Goal: Information Seeking & Learning: Learn about a topic

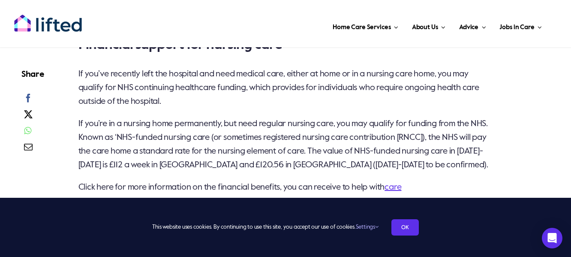
scroll to position [1670, 0]
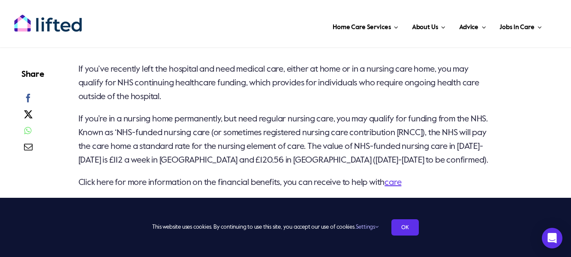
click at [401, 182] on link "care" at bounding box center [392, 182] width 17 height 9
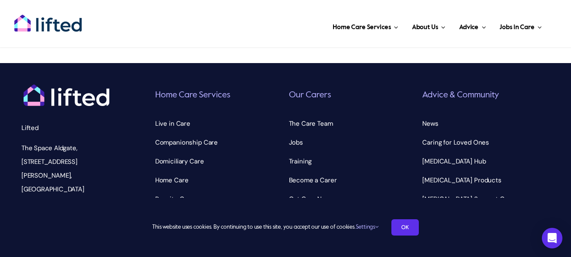
scroll to position [3104, 0]
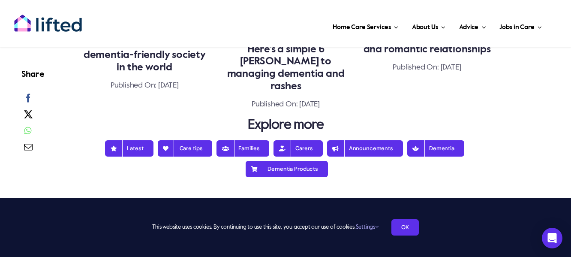
scroll to position [2257, 0]
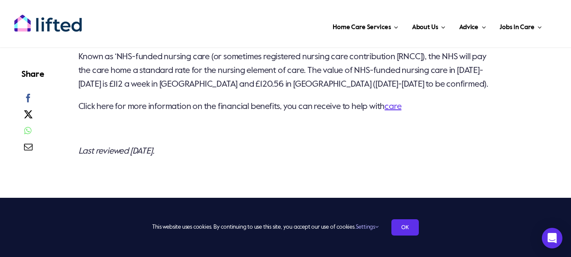
scroll to position [1653, 0]
